Goal: Transaction & Acquisition: Purchase product/service

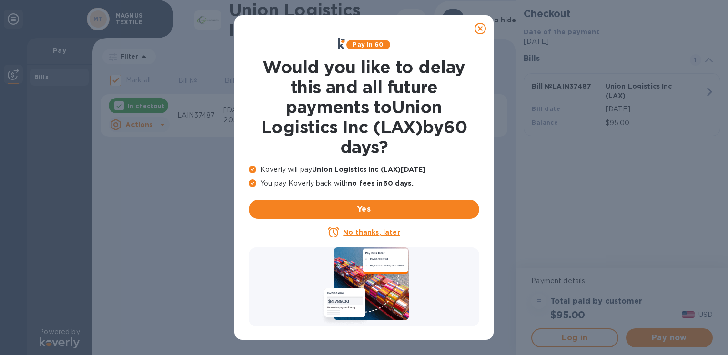
click at [370, 235] on u "No thanks, later" at bounding box center [371, 233] width 57 height 8
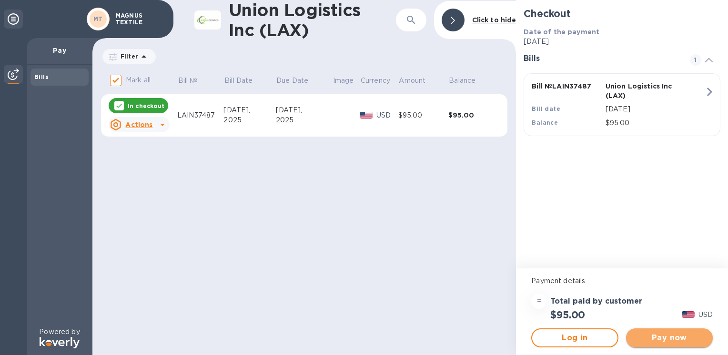
click at [653, 347] on button "Pay now" at bounding box center [669, 338] width 87 height 19
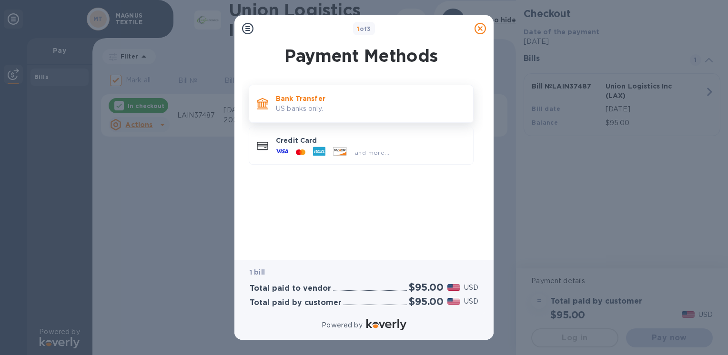
click at [346, 101] on p "Bank Transfer" at bounding box center [371, 99] width 190 height 10
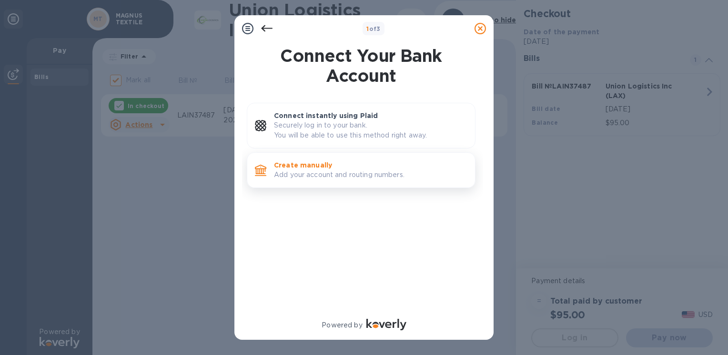
click at [353, 169] on p "Create manually" at bounding box center [370, 166] width 193 height 10
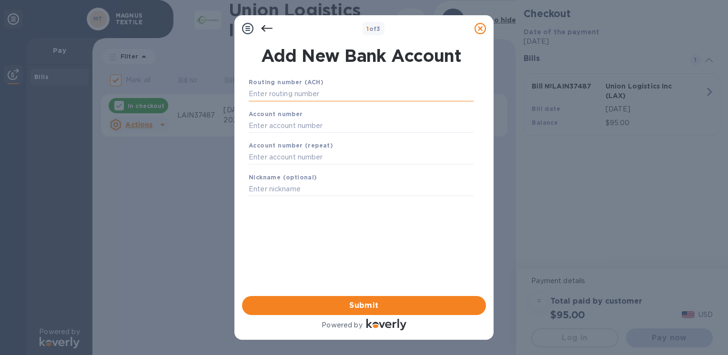
click at [288, 94] on input "text" at bounding box center [361, 94] width 225 height 14
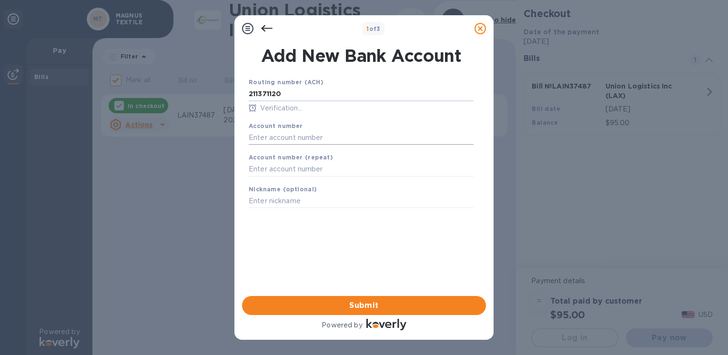
type input "211371120"
click at [292, 140] on input "text" at bounding box center [361, 138] width 225 height 14
type input "11093028"
click at [285, 173] on input "text" at bounding box center [361, 169] width 225 height 14
type input "11093028"
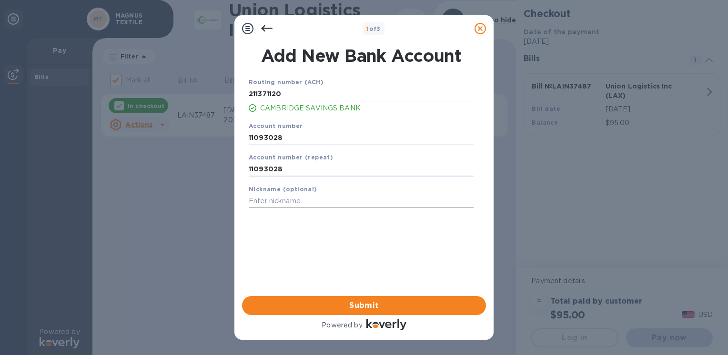
click at [263, 198] on input "text" at bounding box center [361, 201] width 225 height 14
type input "[PERSON_NAME]"
click at [393, 308] on span "Submit" at bounding box center [364, 305] width 229 height 11
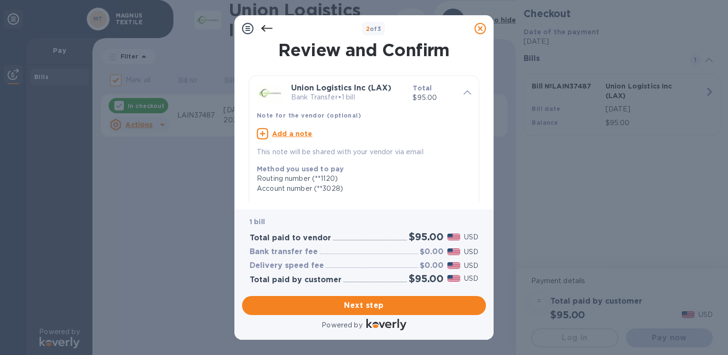
scroll to position [175, 0]
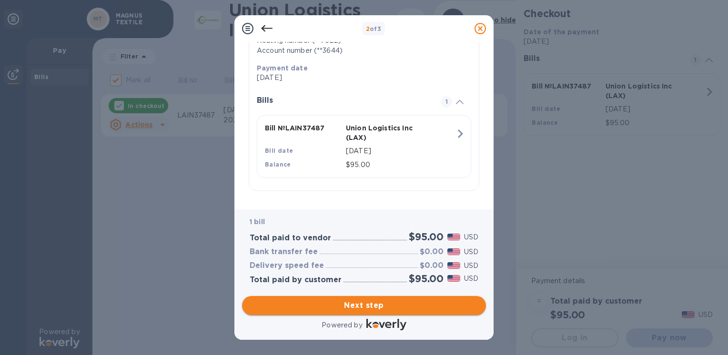
click at [361, 305] on span "Next step" at bounding box center [364, 305] width 229 height 11
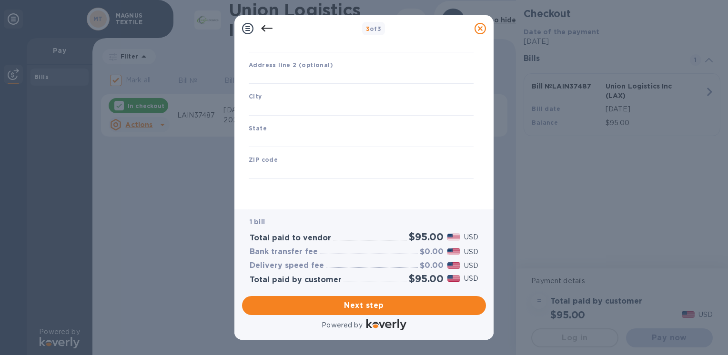
type input "[GEOGRAPHIC_DATA]"
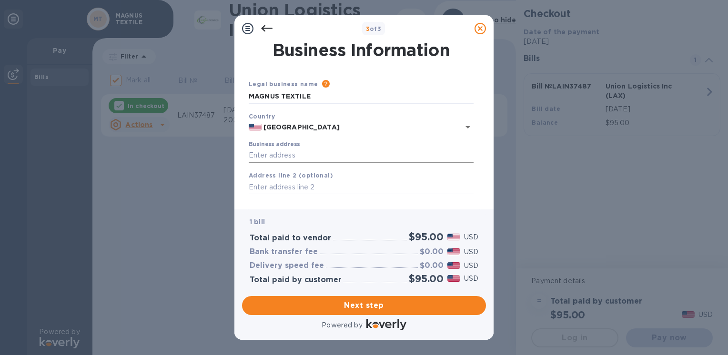
click at [288, 158] on input "Business address" at bounding box center [361, 156] width 225 height 14
type input "[STREET_ADDRESS]"
type input "Acton"
type input "MA"
type input "01720"
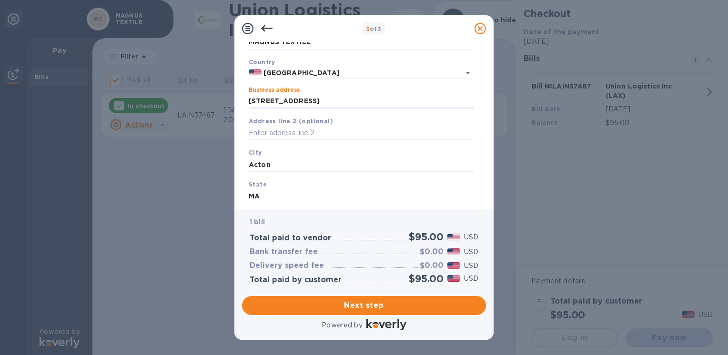
scroll to position [112, 0]
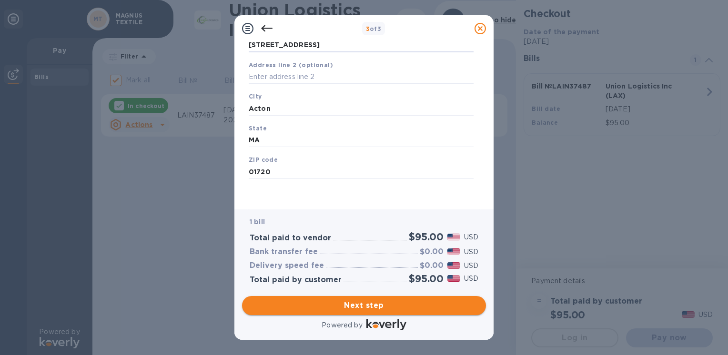
click at [369, 304] on span "Next step" at bounding box center [364, 305] width 229 height 11
click at [299, 108] on input "Acton" at bounding box center [361, 108] width 225 height 14
drag, startPoint x: 299, startPoint y: 108, endPoint x: 242, endPoint y: 108, distance: 56.7
click at [242, 108] on div "Business Information Legal business name Please provide the legal name that app…" at bounding box center [364, 122] width 244 height 160
type input "Acton"
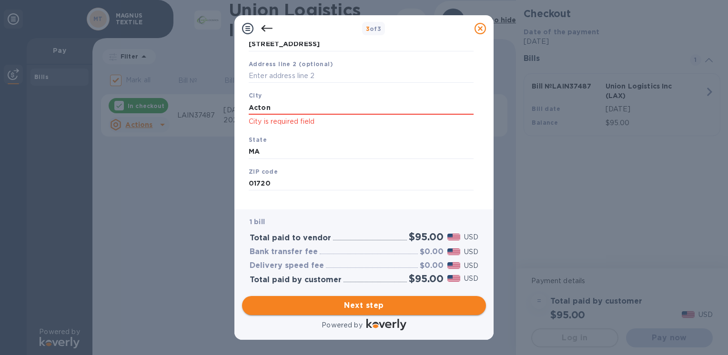
click at [328, 315] on button "Next step" at bounding box center [364, 305] width 244 height 19
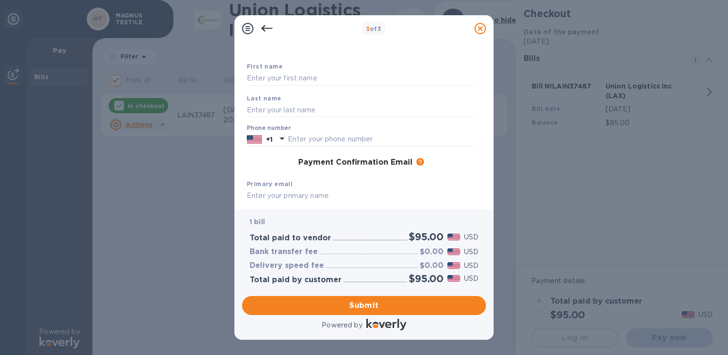
scroll to position [0, 0]
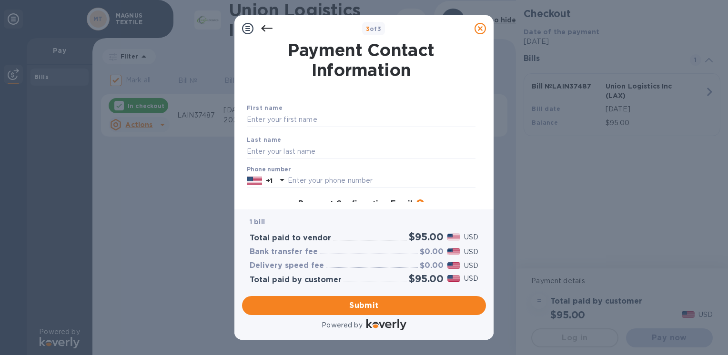
click at [328, 122] on input "text" at bounding box center [361, 120] width 229 height 14
type input "Shash"
click at [313, 155] on input "text" at bounding box center [361, 151] width 229 height 14
type input "[PERSON_NAME]"
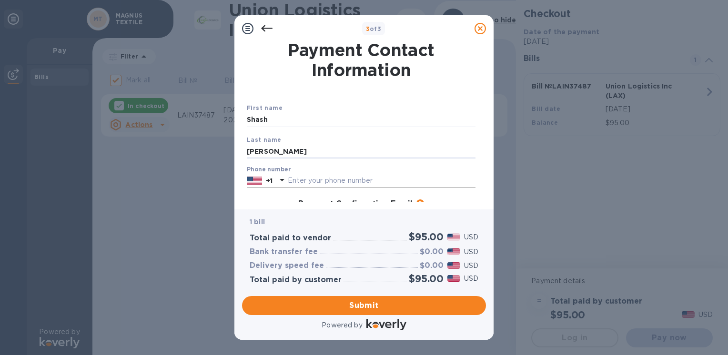
click at [319, 176] on input "text" at bounding box center [382, 181] width 188 height 14
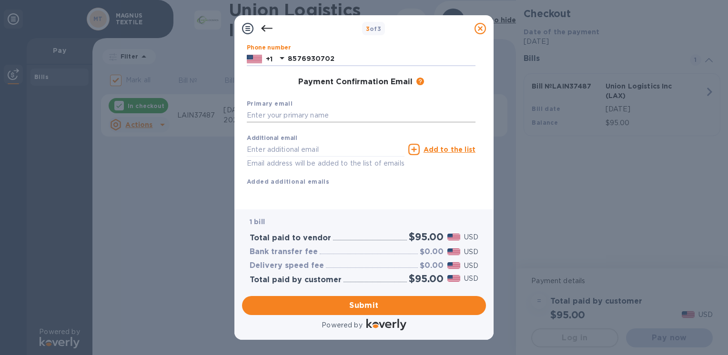
type input "8576930702"
click at [315, 109] on input "text" at bounding box center [361, 116] width 229 height 14
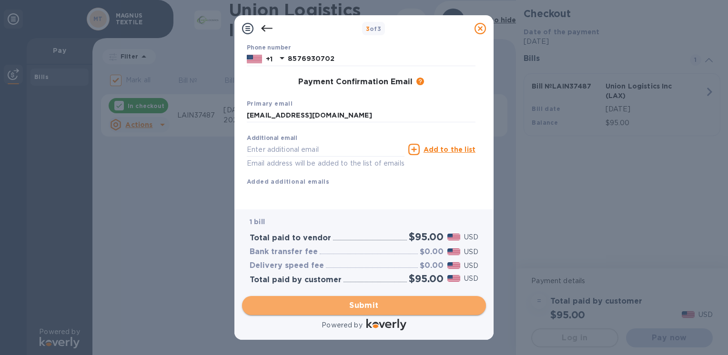
click at [335, 310] on span "Submit" at bounding box center [364, 305] width 229 height 11
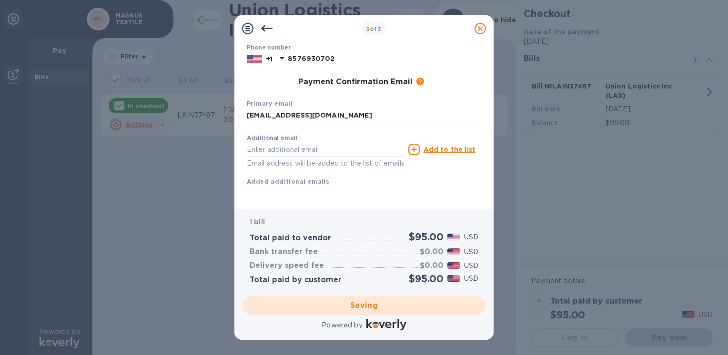
click at [309, 109] on input "[EMAIL_ADDRESS][DOMAIN_NAME]" at bounding box center [361, 116] width 229 height 14
type input "[EMAIL_ADDRESS][DOMAIN_NAME]"
checkbox input "false"
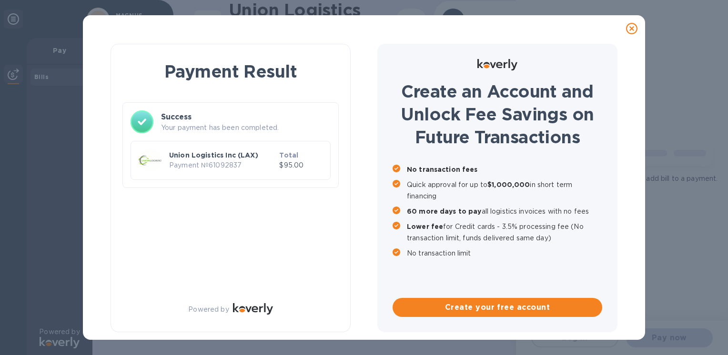
scroll to position [0, 0]
click at [377, 190] on div "Payment Result Success Your payment has been completed. Union Logistics Inc (LA…" at bounding box center [364, 188] width 538 height 293
